Goal: Obtain resource: Obtain resource

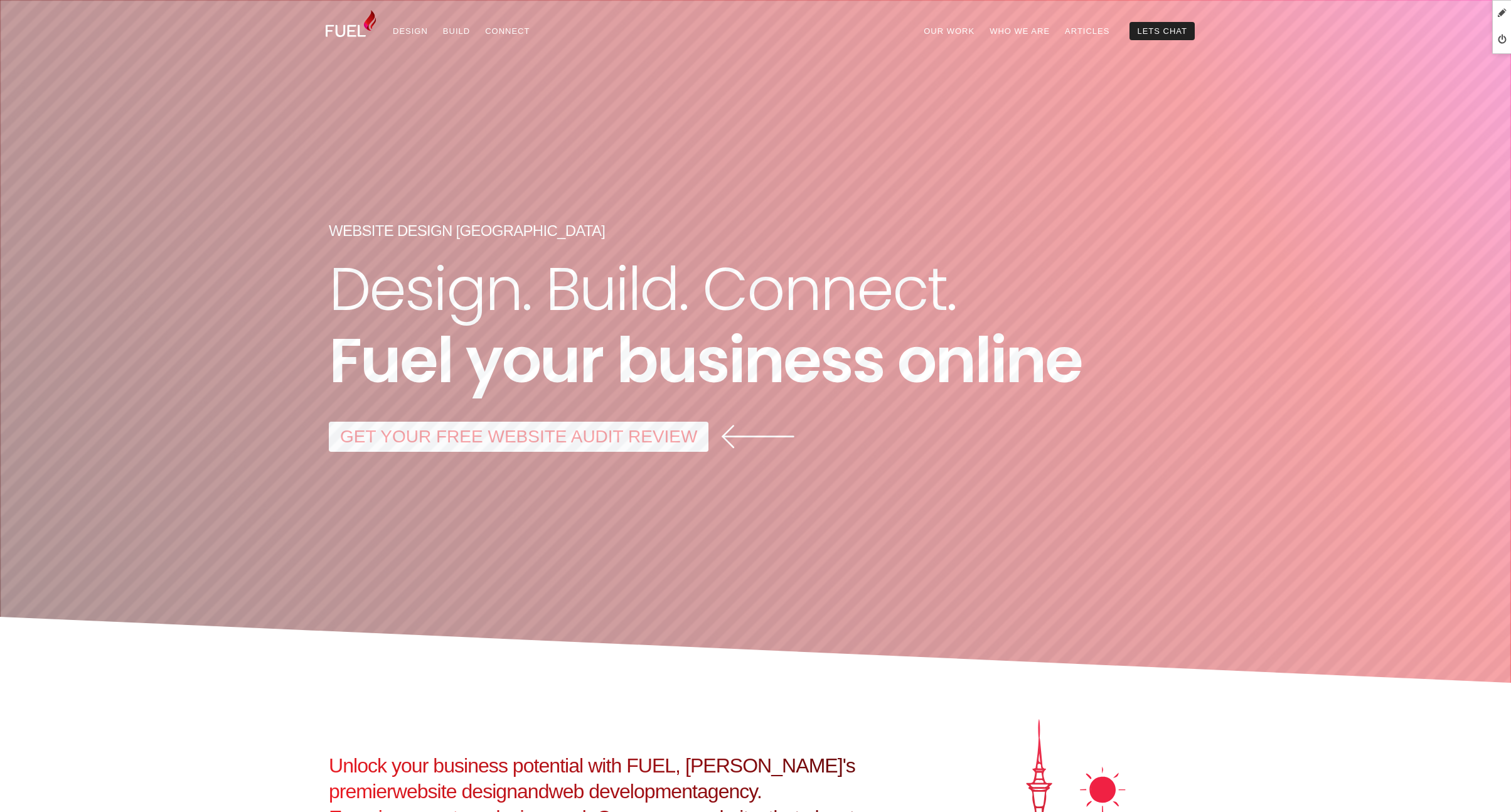
click at [628, 431] on link "GET YOUR FREE WEBSITE AUDIT REVIEW" at bounding box center [519, 436] width 379 height 30
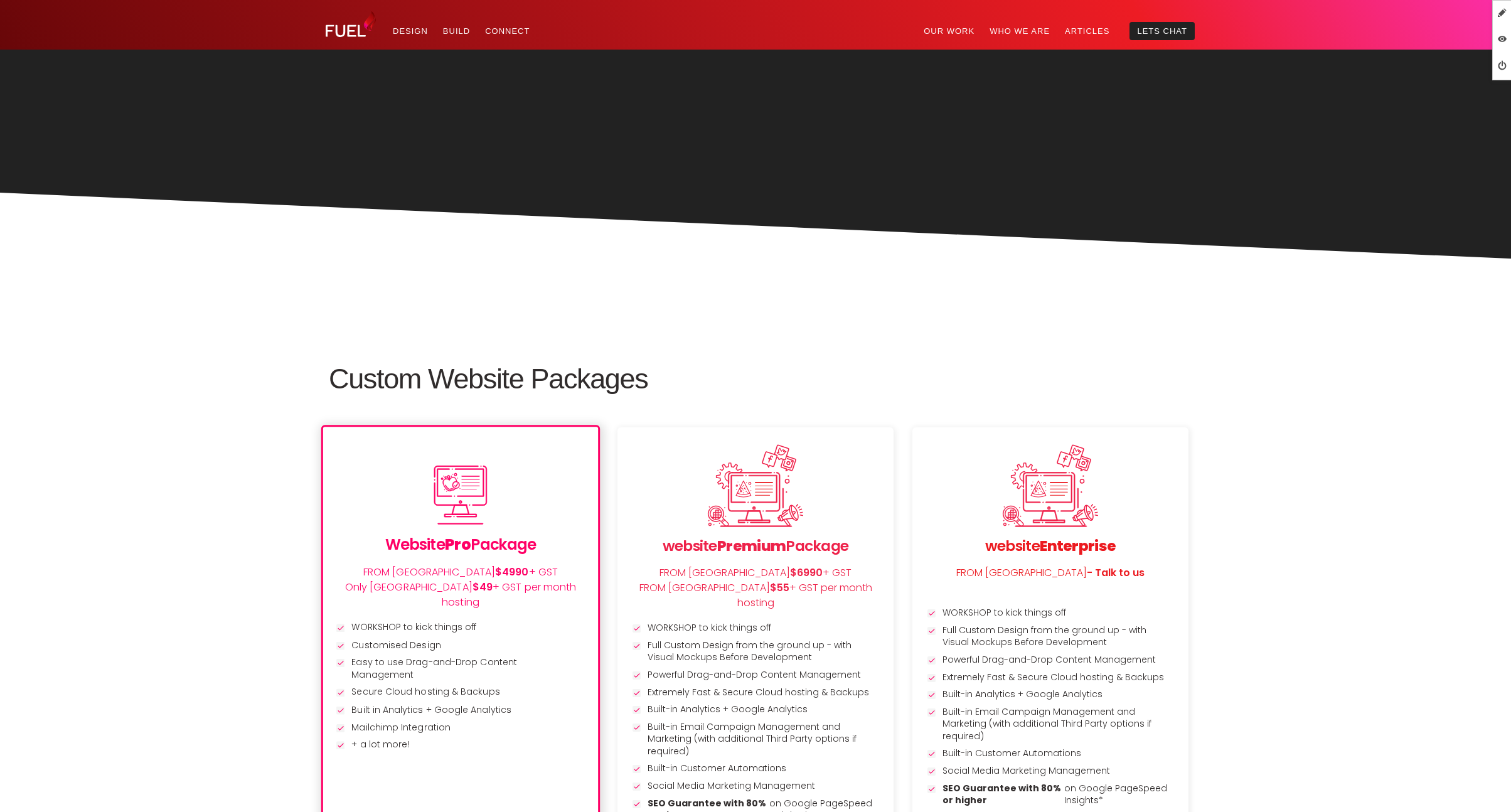
scroll to position [1171, 0]
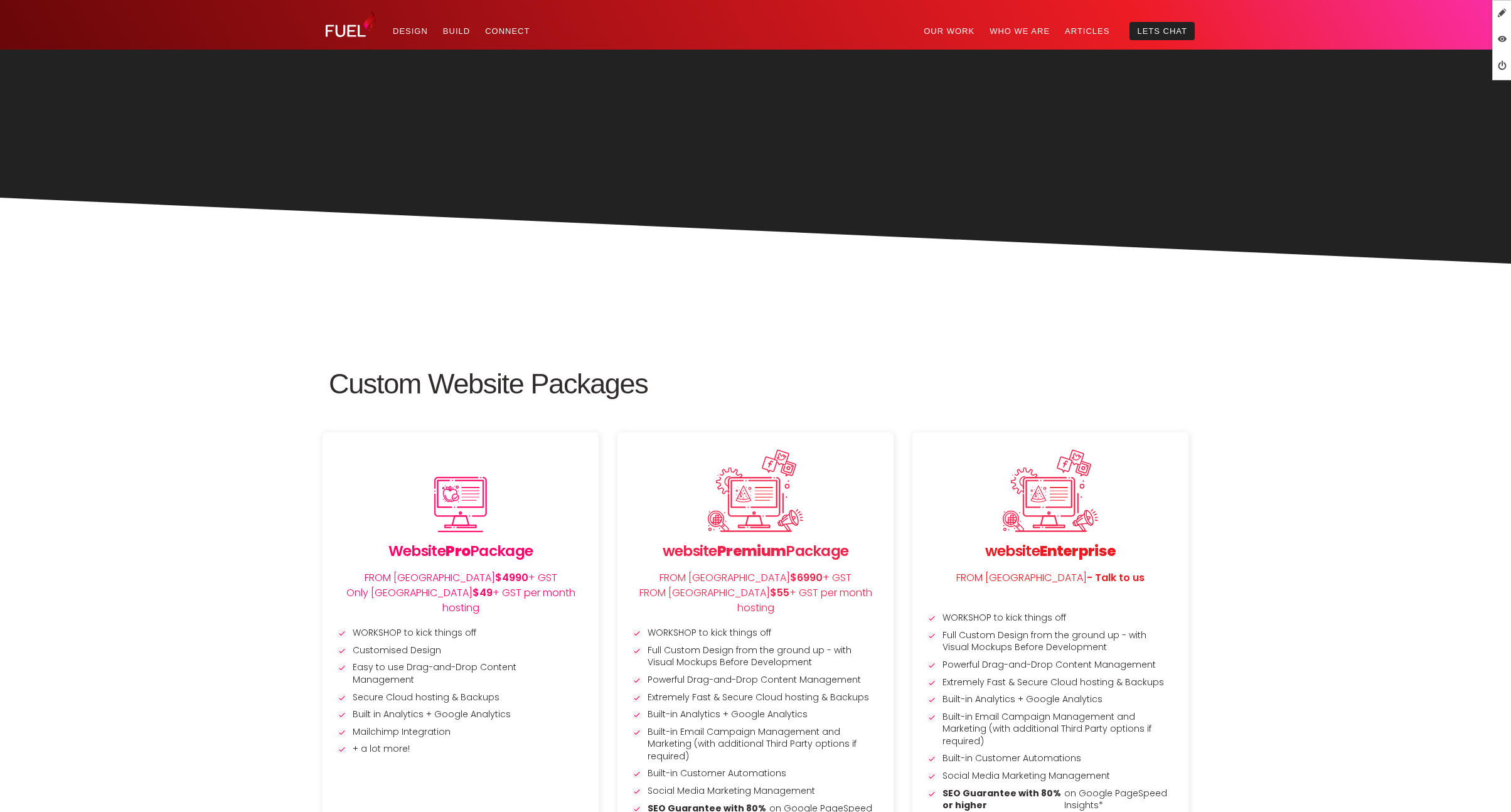
click at [362, 394] on h2 "Custom Website Packages" at bounding box center [755, 384] width 853 height 34
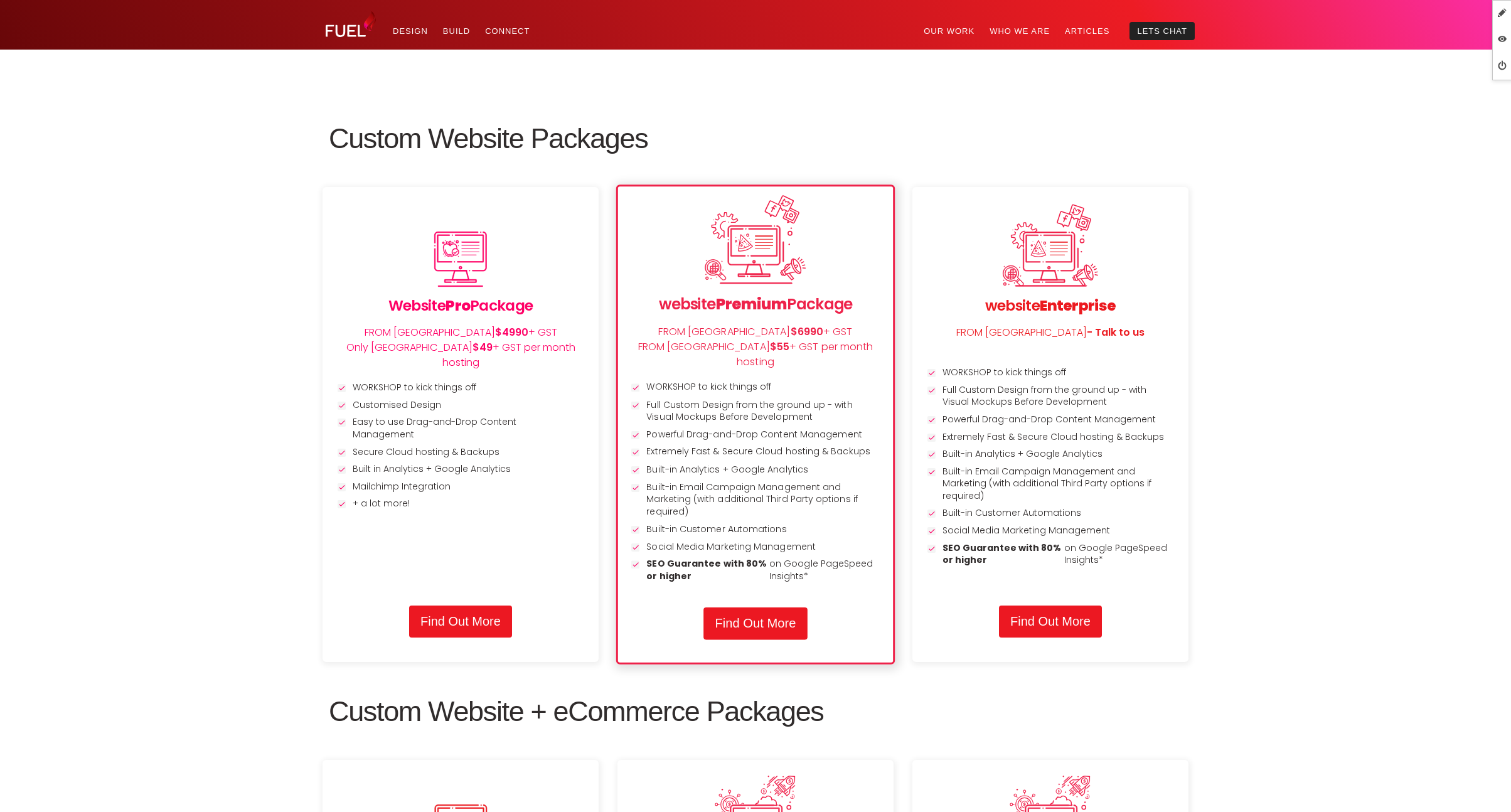
scroll to position [1405, 0]
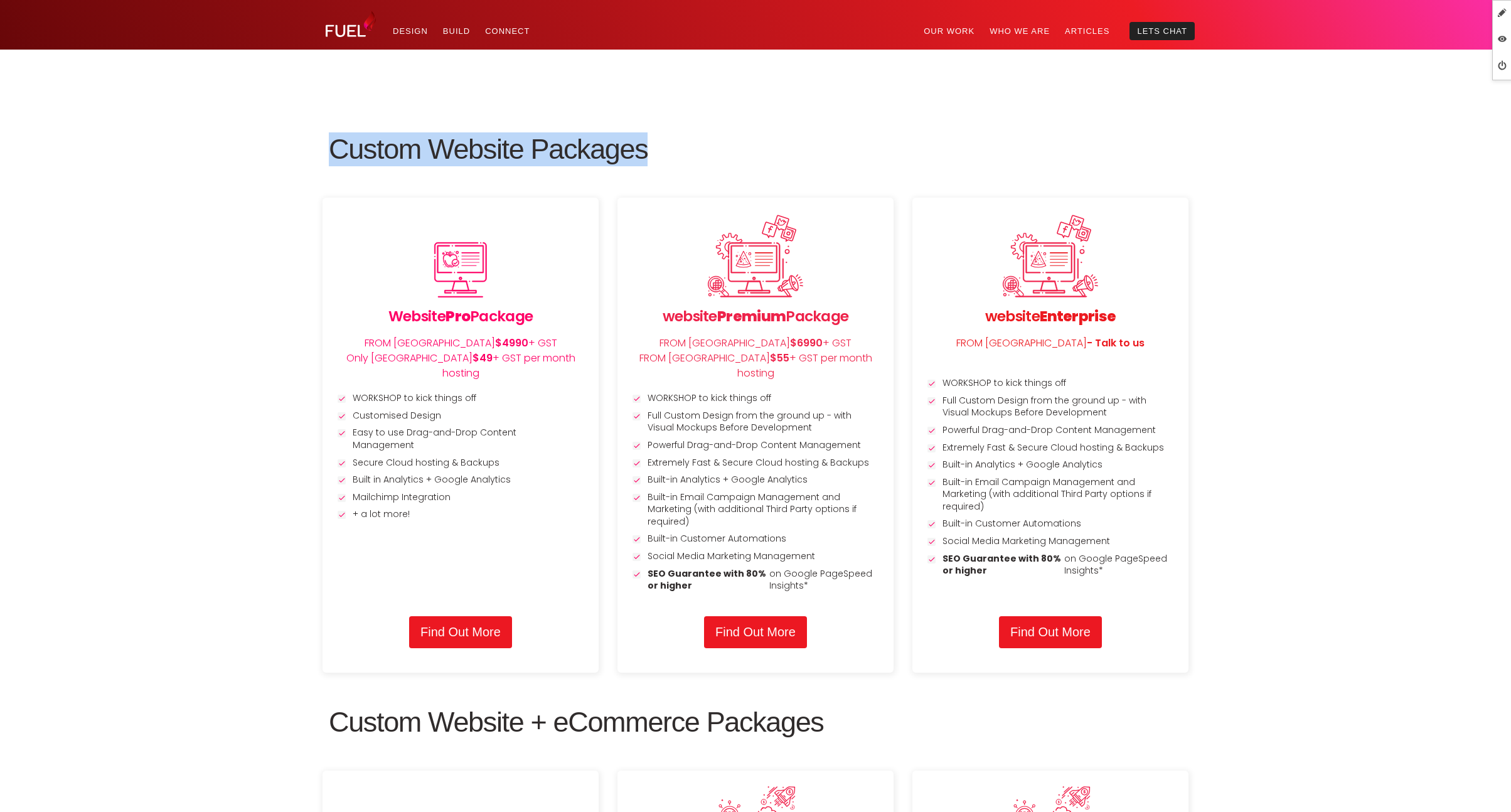
drag, startPoint x: 335, startPoint y: 151, endPoint x: 717, endPoint y: 161, distance: 382.1
click at [717, 161] on h2 "Custom Website Packages" at bounding box center [755, 149] width 853 height 34
click at [320, 180] on div "Custom Website Packages Website Pro Package FROM NZ $4990 + GST Only NZ $49 + G…" at bounding box center [755, 784] width 878 height 1455
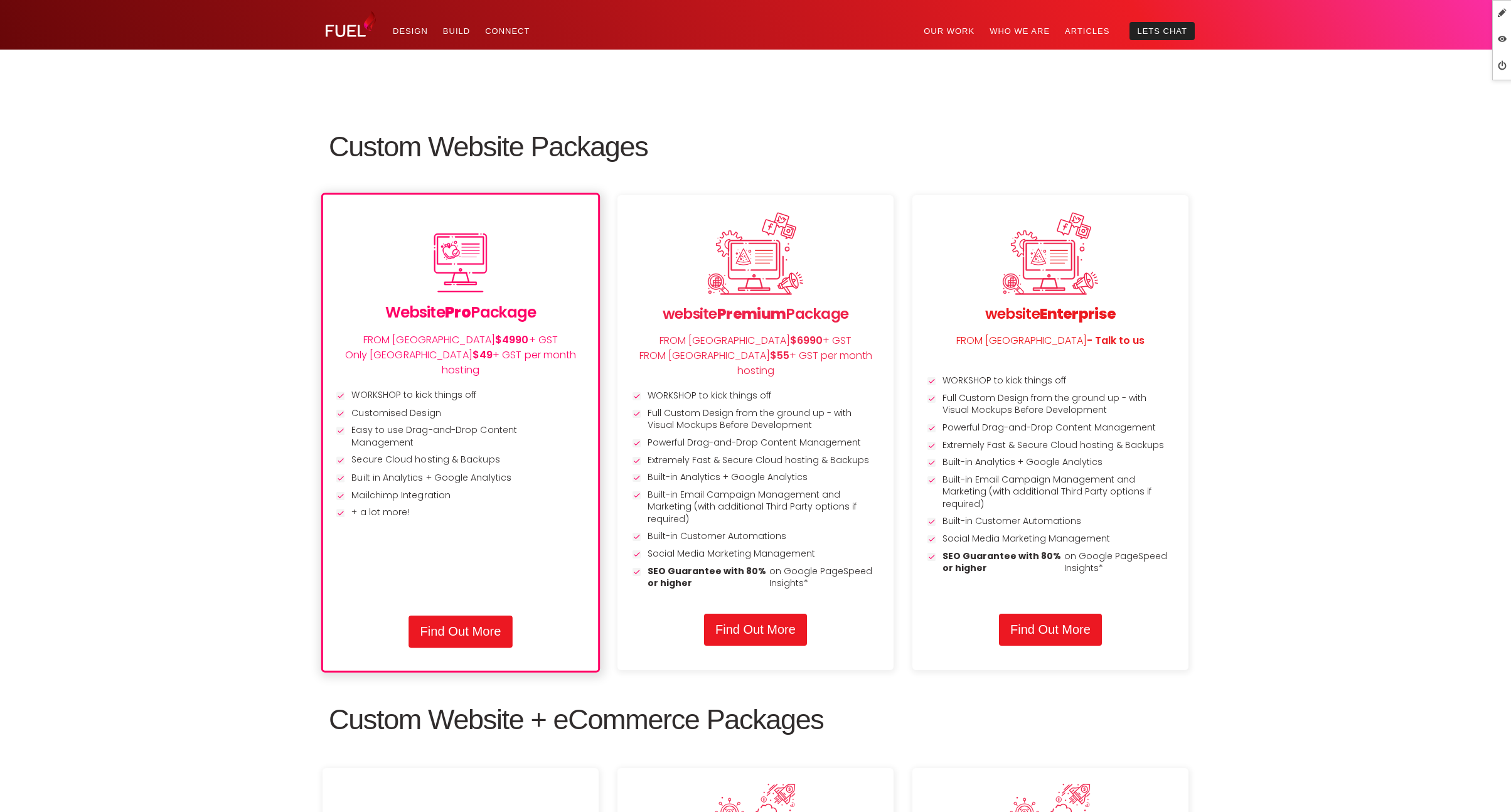
scroll to position [1354, 0]
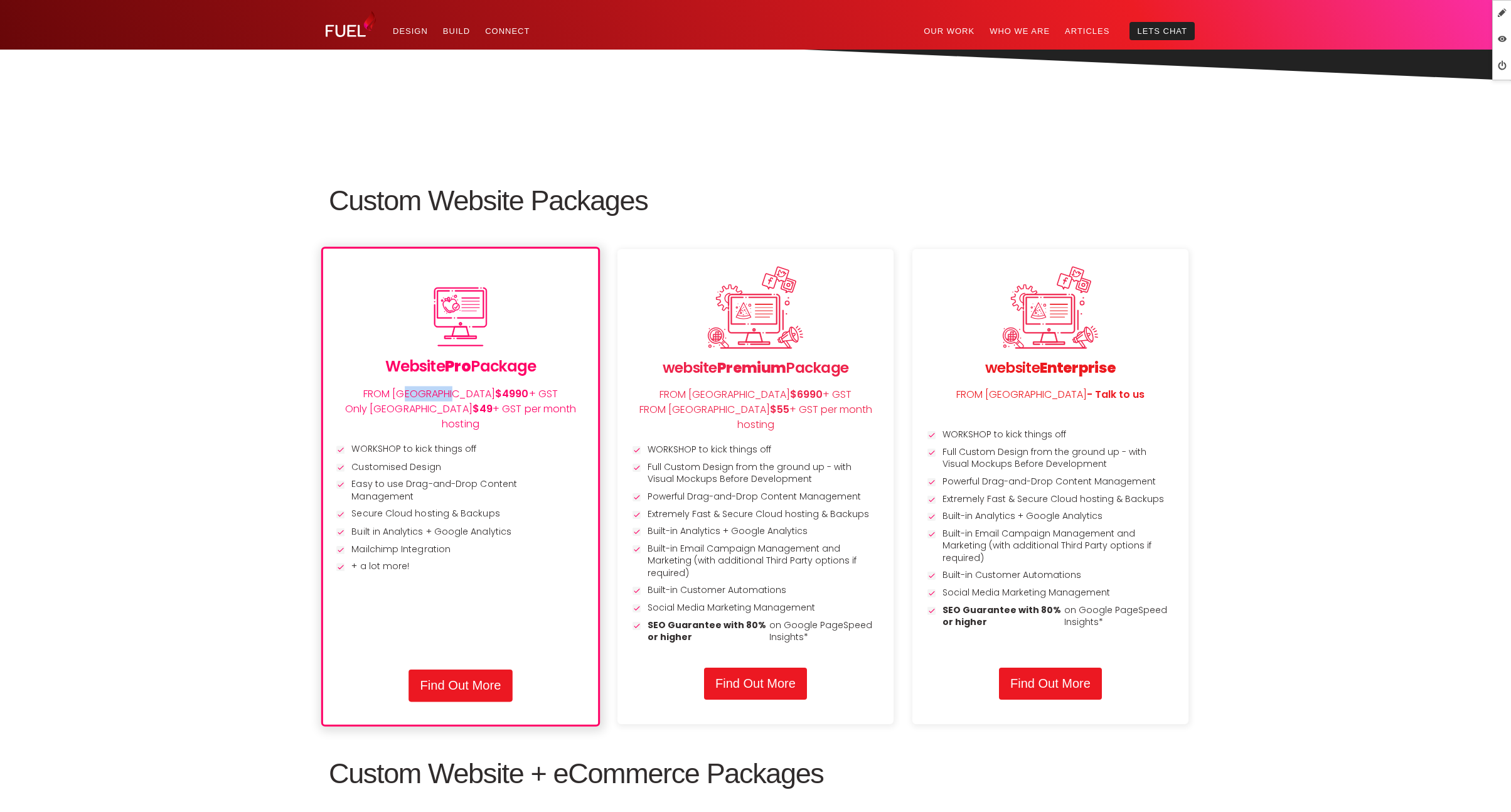
drag, startPoint x: 450, startPoint y: 394, endPoint x: 384, endPoint y: 391, distance: 66.1
click at [384, 391] on p "FROM NZ $4990 + GST Only NZ $49 + GST per month hosting" at bounding box center [460, 409] width 255 height 45
click at [448, 391] on p "FROM NZ $4990 + GST Only NZ $49 + GST per month hosting" at bounding box center [460, 409] width 255 height 45
click at [495, 394] on span "$4990" at bounding box center [512, 394] width 34 height 14
drag, startPoint x: 453, startPoint y: 394, endPoint x: 396, endPoint y: 395, distance: 57.0
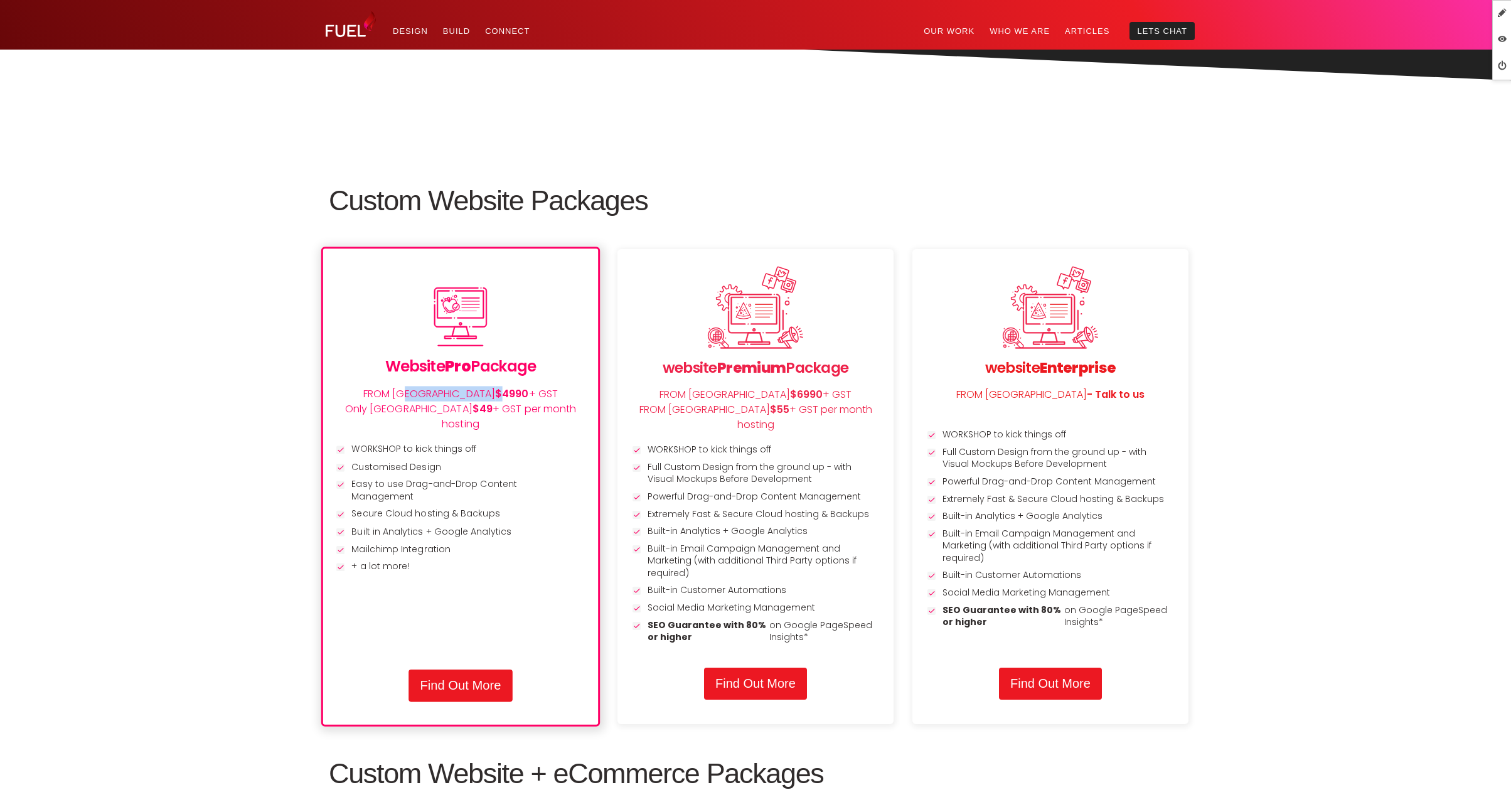
click at [396, 395] on p "FROM NZ $4990 + GST Only NZ $49 + GST per month hosting" at bounding box center [460, 409] width 255 height 45
click at [429, 392] on p "FROM NZ $4990 + GST Only NZ $49 + GST per month hosting" at bounding box center [460, 409] width 255 height 45
click at [495, 393] on span "$4990" at bounding box center [512, 394] width 34 height 14
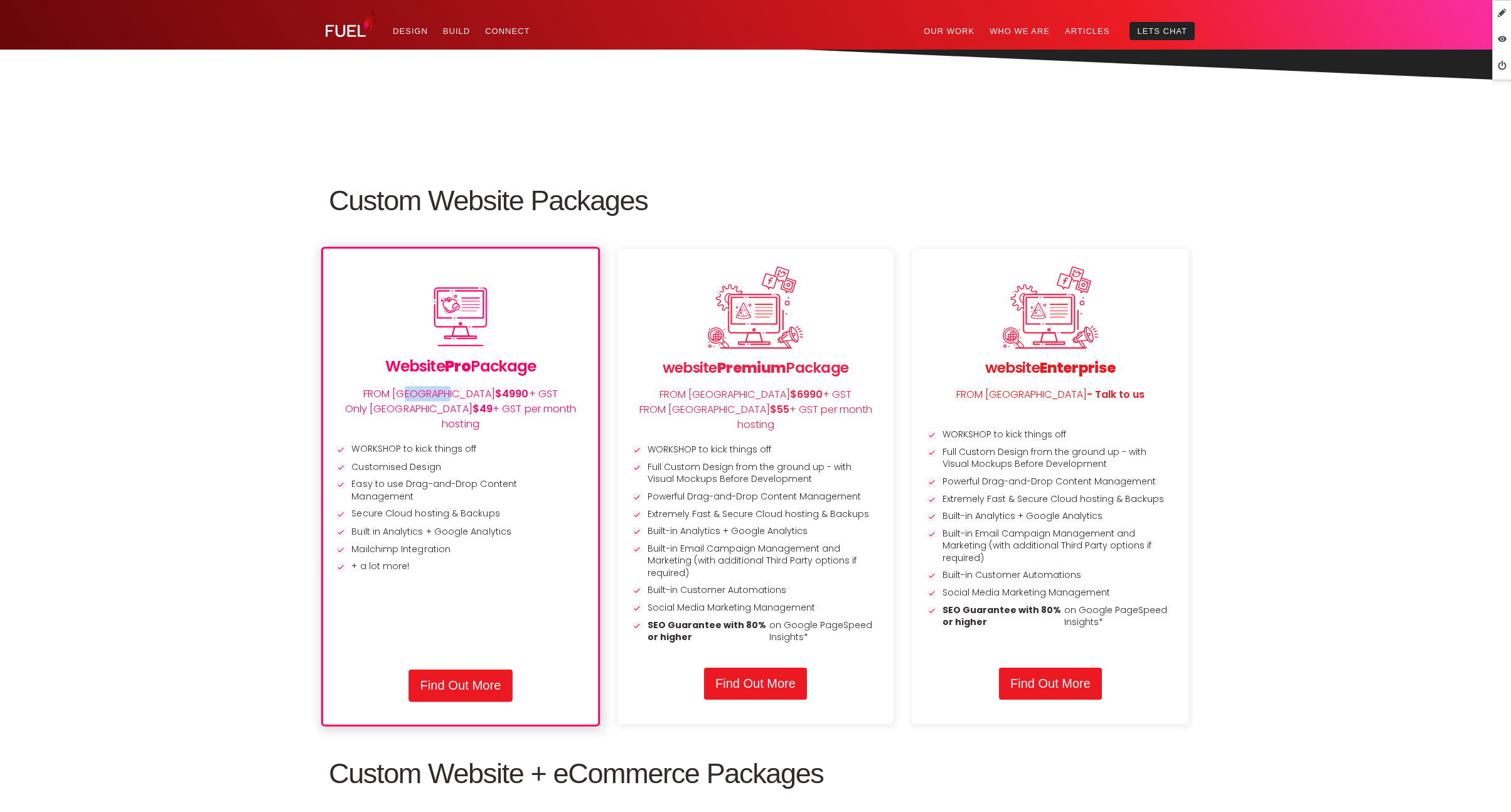
drag, startPoint x: 432, startPoint y: 398, endPoint x: 399, endPoint y: 399, distance: 33.0
click at [399, 399] on p "FROM NZ $4990 + GST Only NZ $49 + GST per month hosting" at bounding box center [460, 409] width 255 height 45
click at [440, 395] on p "FROM NZ $4990 + GST Only NZ $49 + GST per month hosting" at bounding box center [460, 409] width 255 height 45
click at [332, 367] on div "Website Pro Package FROM NZ $4990 + GST Only NZ $49 + GST per month hosting WOR…" at bounding box center [460, 486] width 278 height 480
click at [443, 395] on p "FROM NZ $4990 + GST Only NZ $49 + GST per month hosting" at bounding box center [460, 409] width 255 height 45
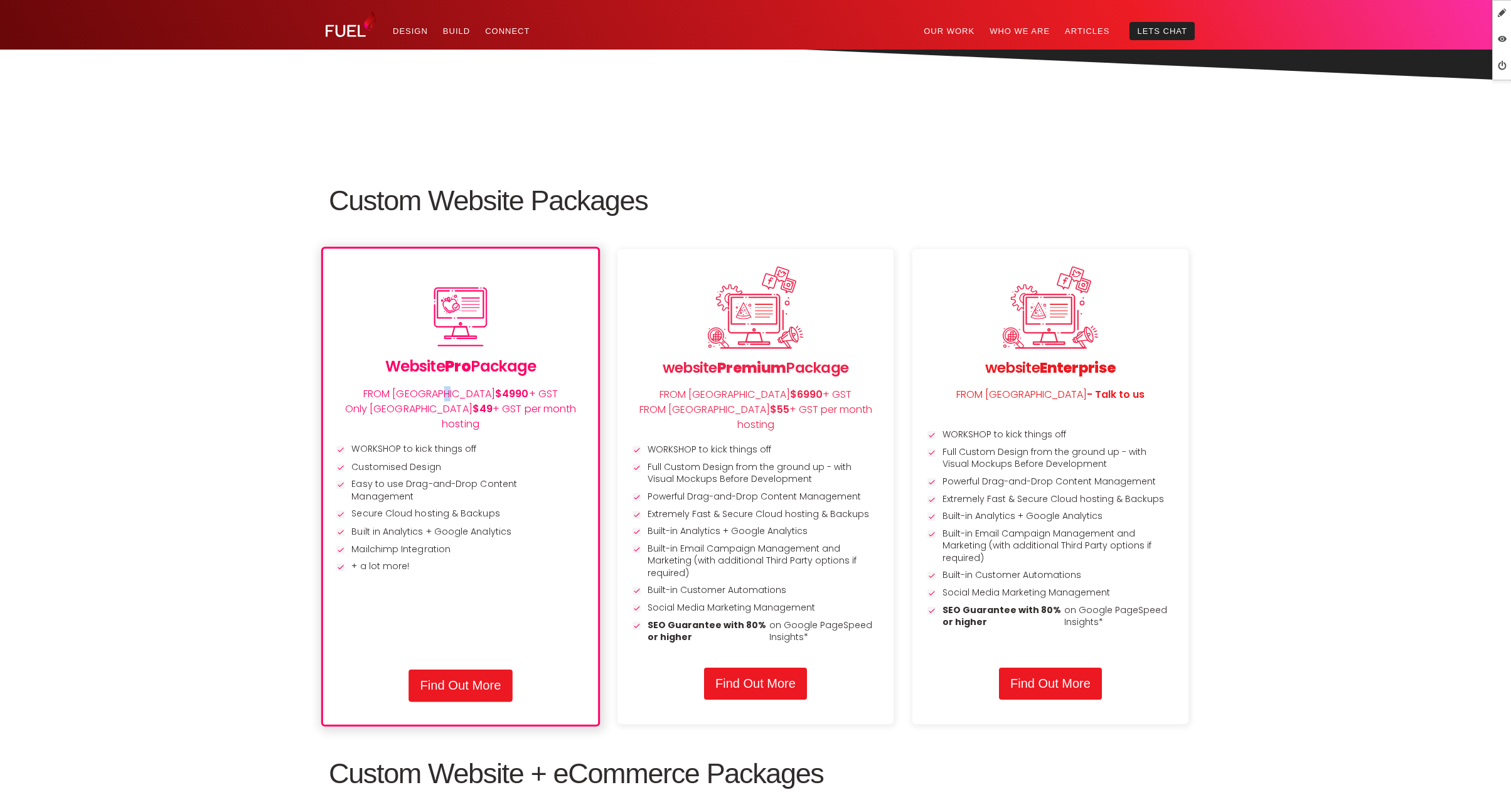
click at [448, 394] on p "FROM NZ $4990 + GST Only NZ $49 + GST per month hosting" at bounding box center [460, 409] width 255 height 45
drag, startPoint x: 449, startPoint y: 394, endPoint x: 400, endPoint y: 394, distance: 49.0
click at [400, 394] on p "FROM NZ $4990 + GST Only NZ $49 + GST per month hosting" at bounding box center [460, 409] width 255 height 45
click at [448, 393] on p "FROM NZ $4990 + GST Only NZ $49 + GST per month hosting" at bounding box center [460, 409] width 255 height 45
drag, startPoint x: 453, startPoint y: 394, endPoint x: 374, endPoint y: 395, distance: 79.0
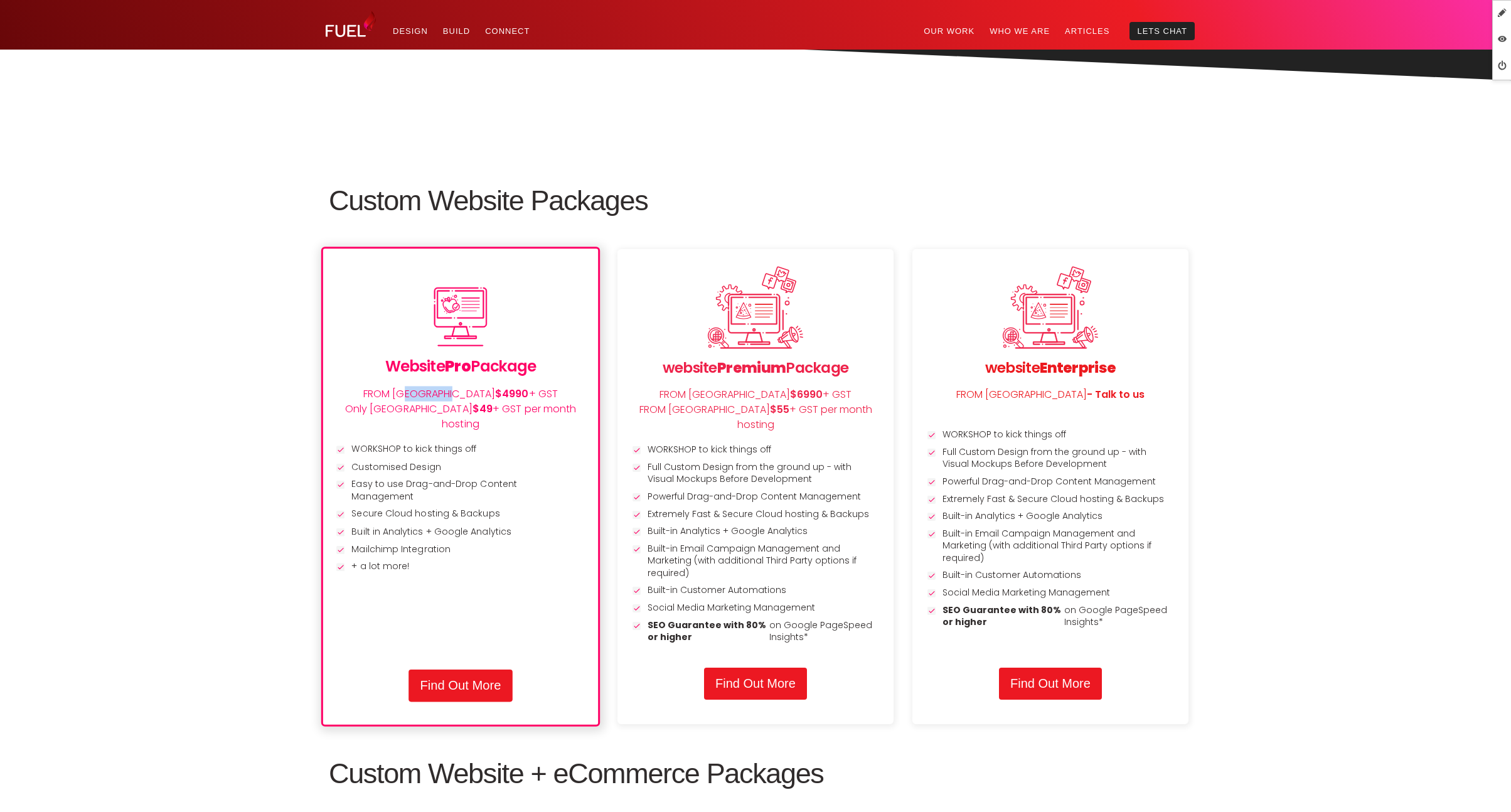
click at [374, 395] on p "FROM NZ $4990 + GST Only NZ $49 + GST per month hosting" at bounding box center [460, 409] width 255 height 45
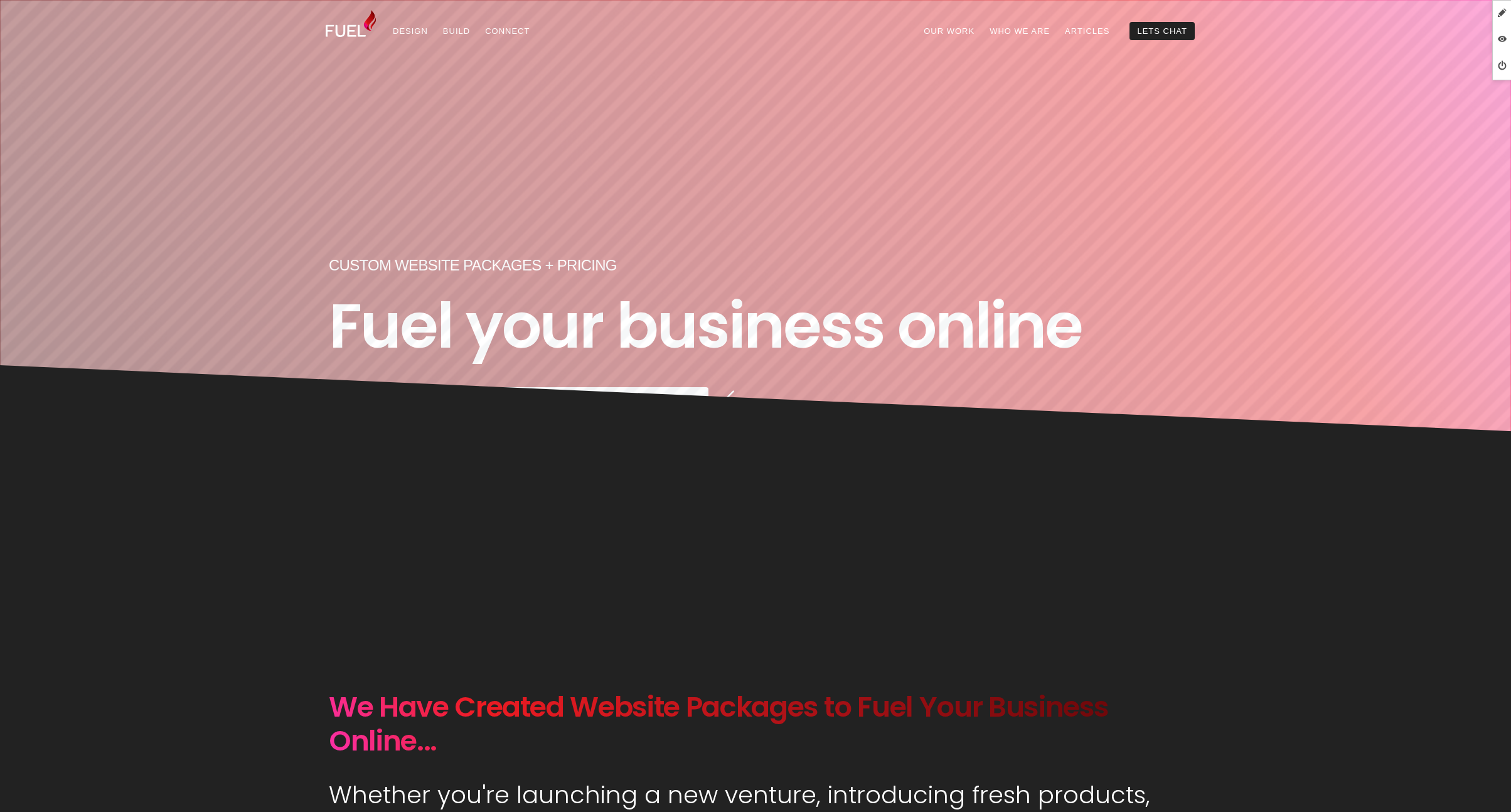
scroll to position [0, 0]
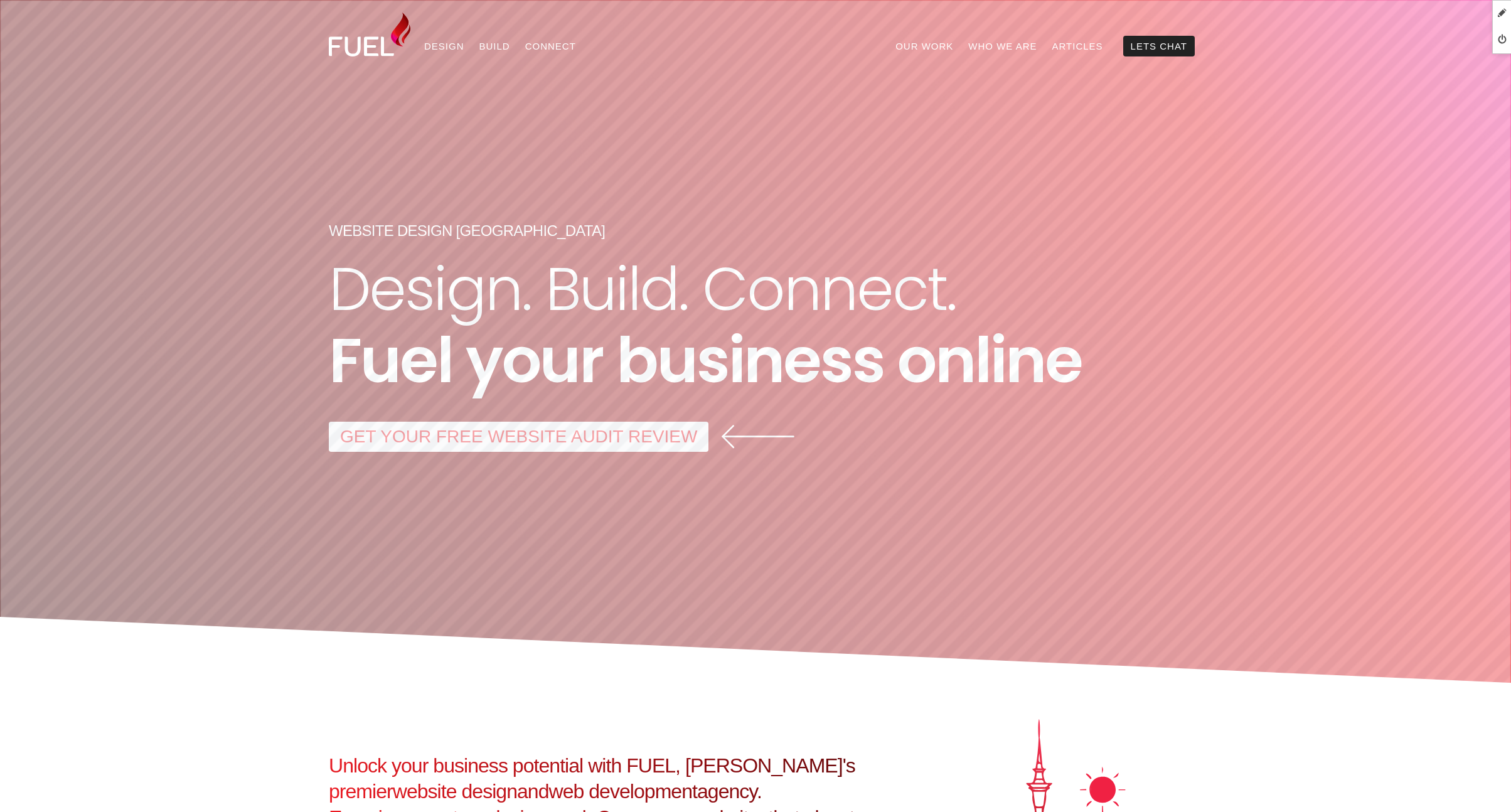
click at [578, 442] on link "GET YOUR FREE WEBSITE AUDIT REVIEW" at bounding box center [519, 436] width 379 height 30
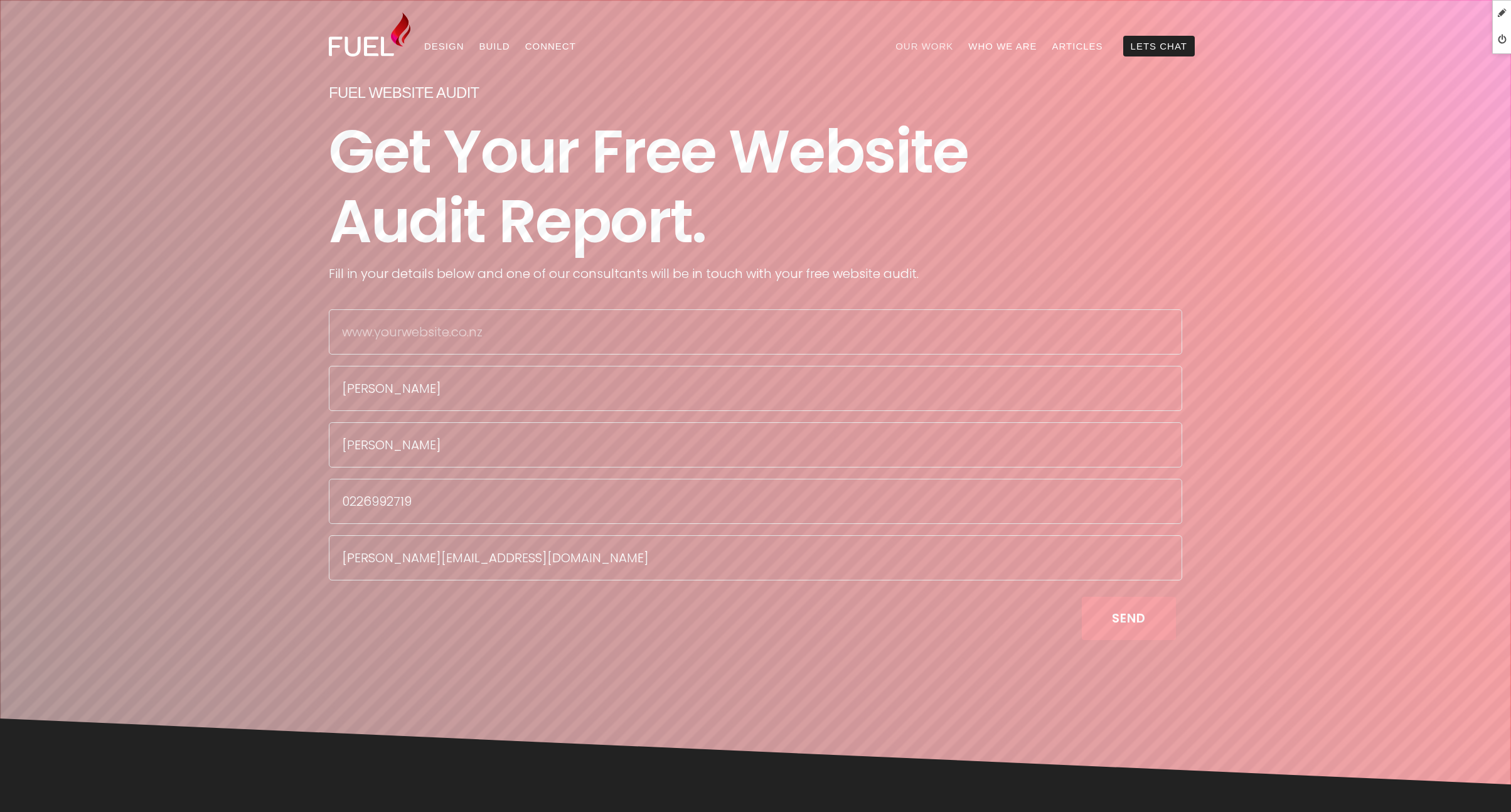
click at [930, 46] on link "Our Work" at bounding box center [924, 45] width 72 height 21
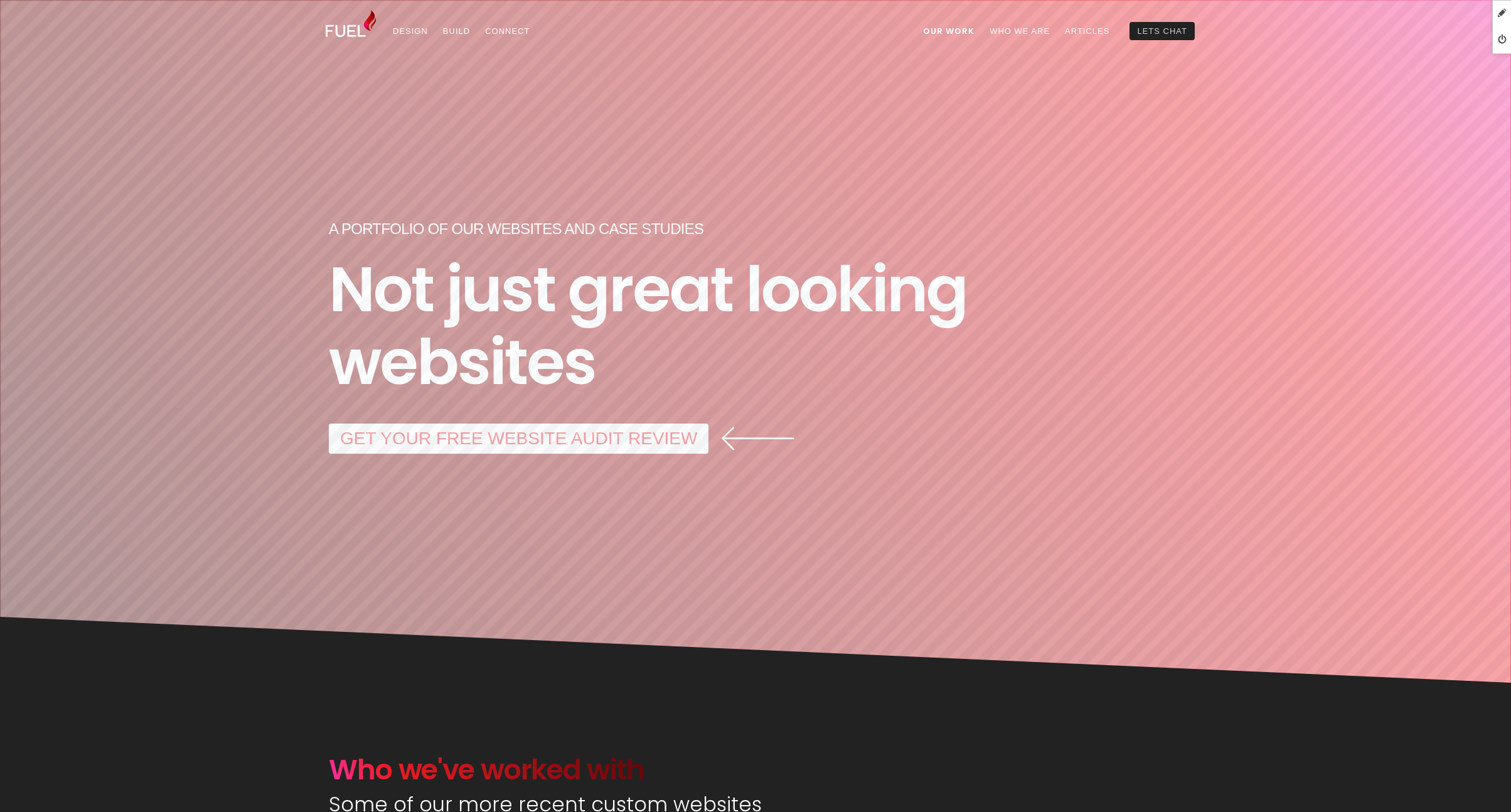
click at [1163, 35] on link "Lets Chat" at bounding box center [1162, 31] width 65 height 18
